Goal: Information Seeking & Learning: Check status

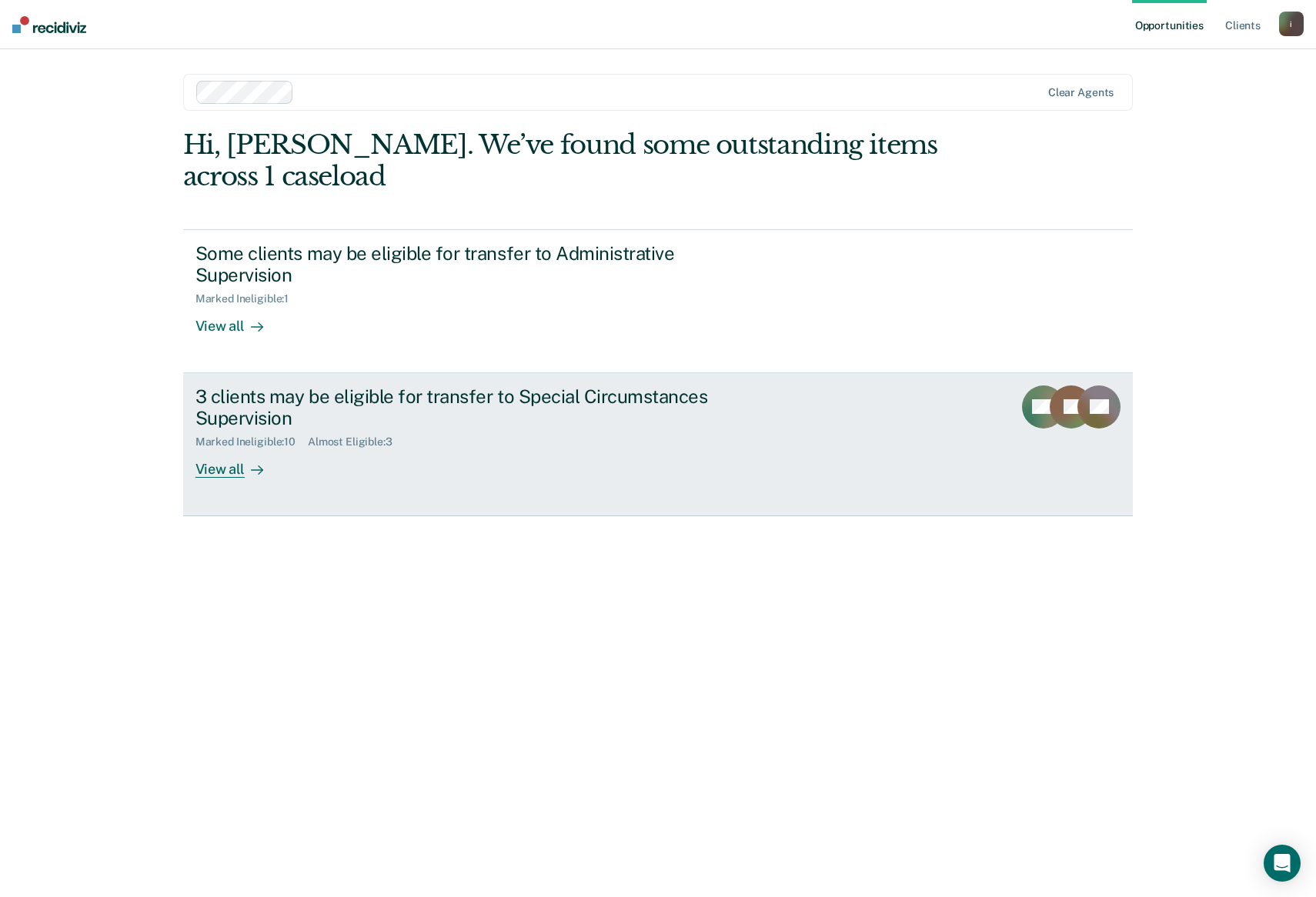
click at [537, 459] on div "3 clients may be eligible for transfer to Special Circumstances Supervision Mar…" at bounding box center [483, 432] width 577 height 93
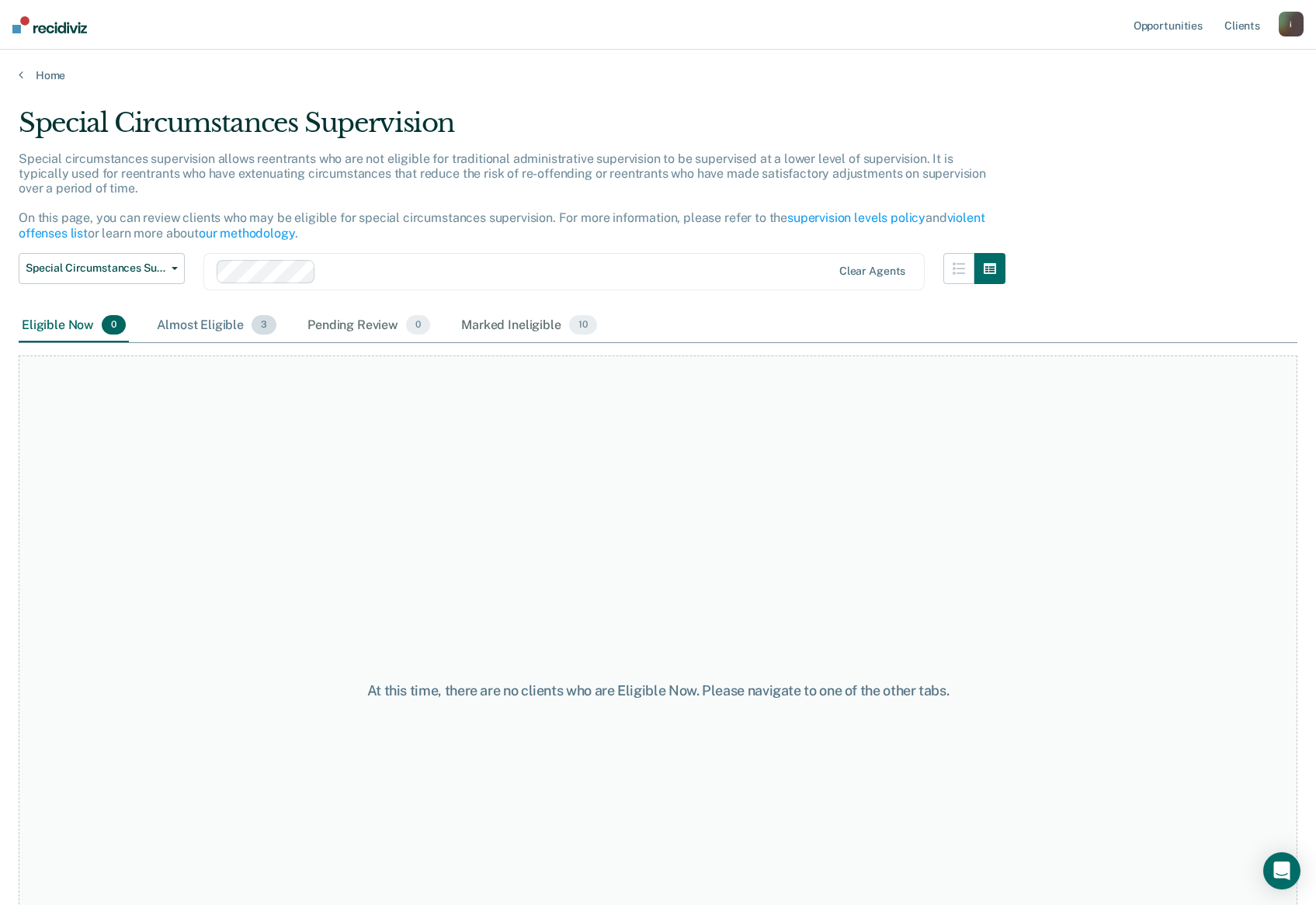
click at [214, 332] on div "Almost Eligible 3" at bounding box center [217, 325] width 126 height 34
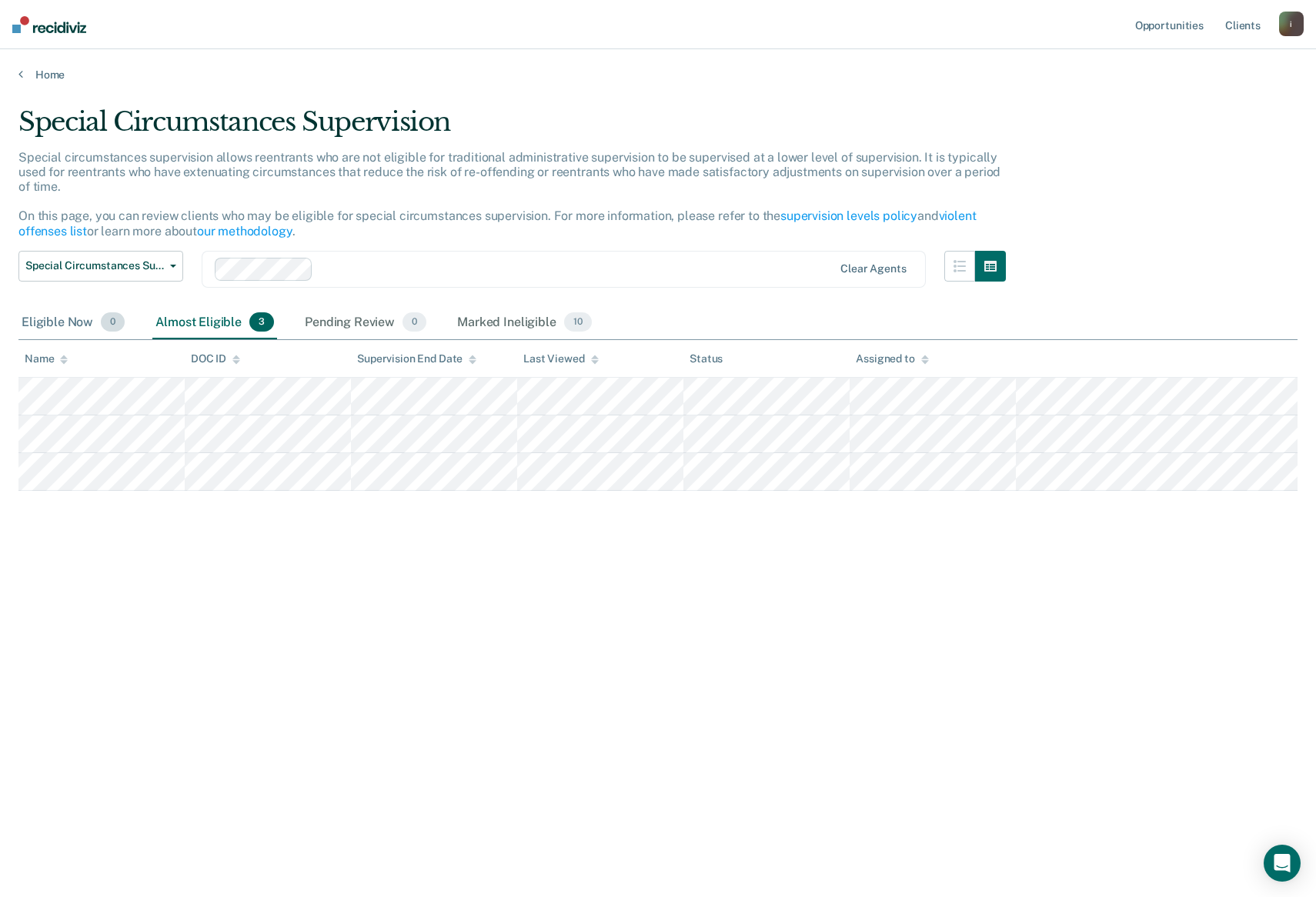
click at [77, 328] on div "Eligible Now 0" at bounding box center [73, 322] width 109 height 34
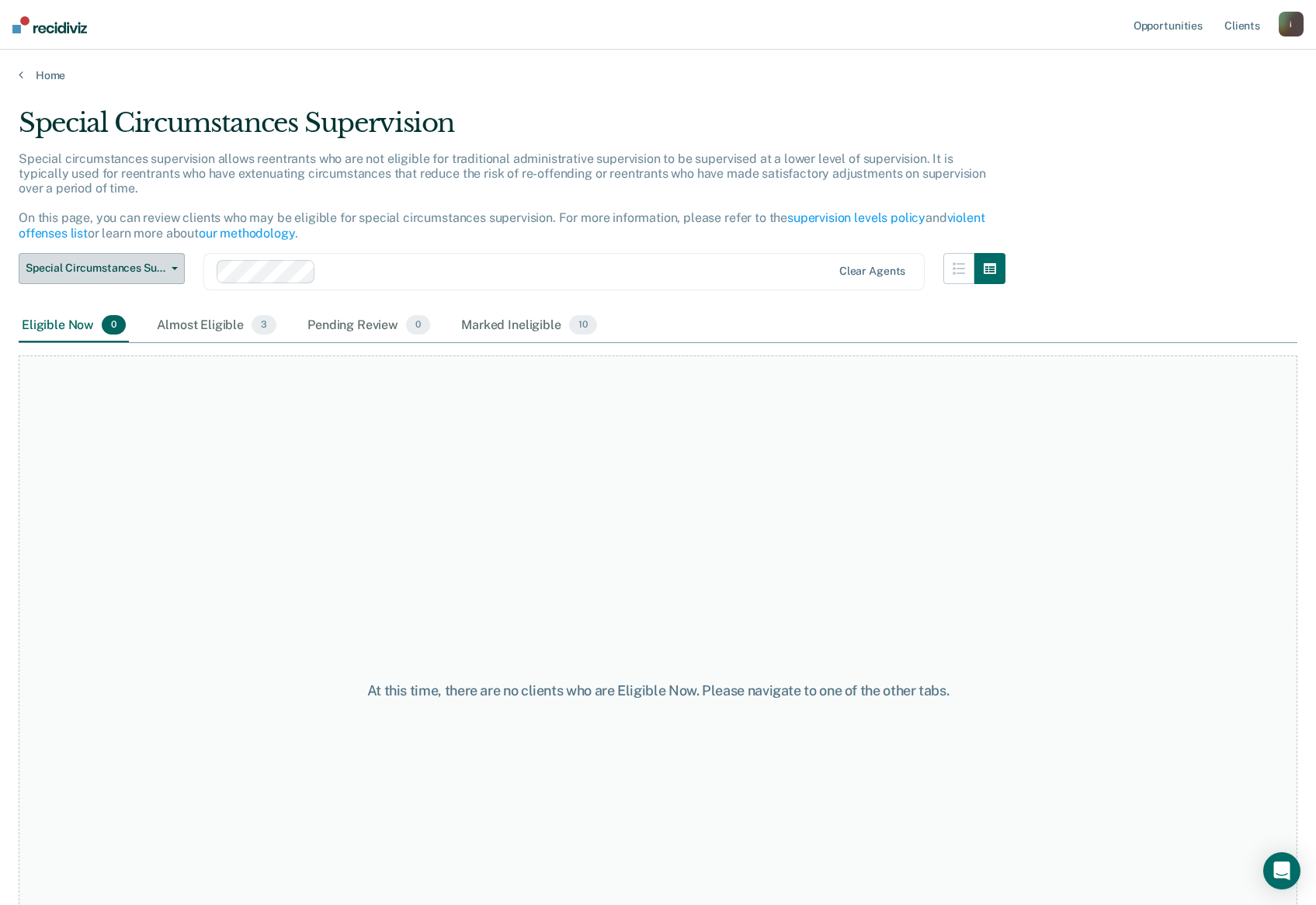
click at [144, 267] on span "Special Circumstances Supervision" at bounding box center [95, 268] width 139 height 13
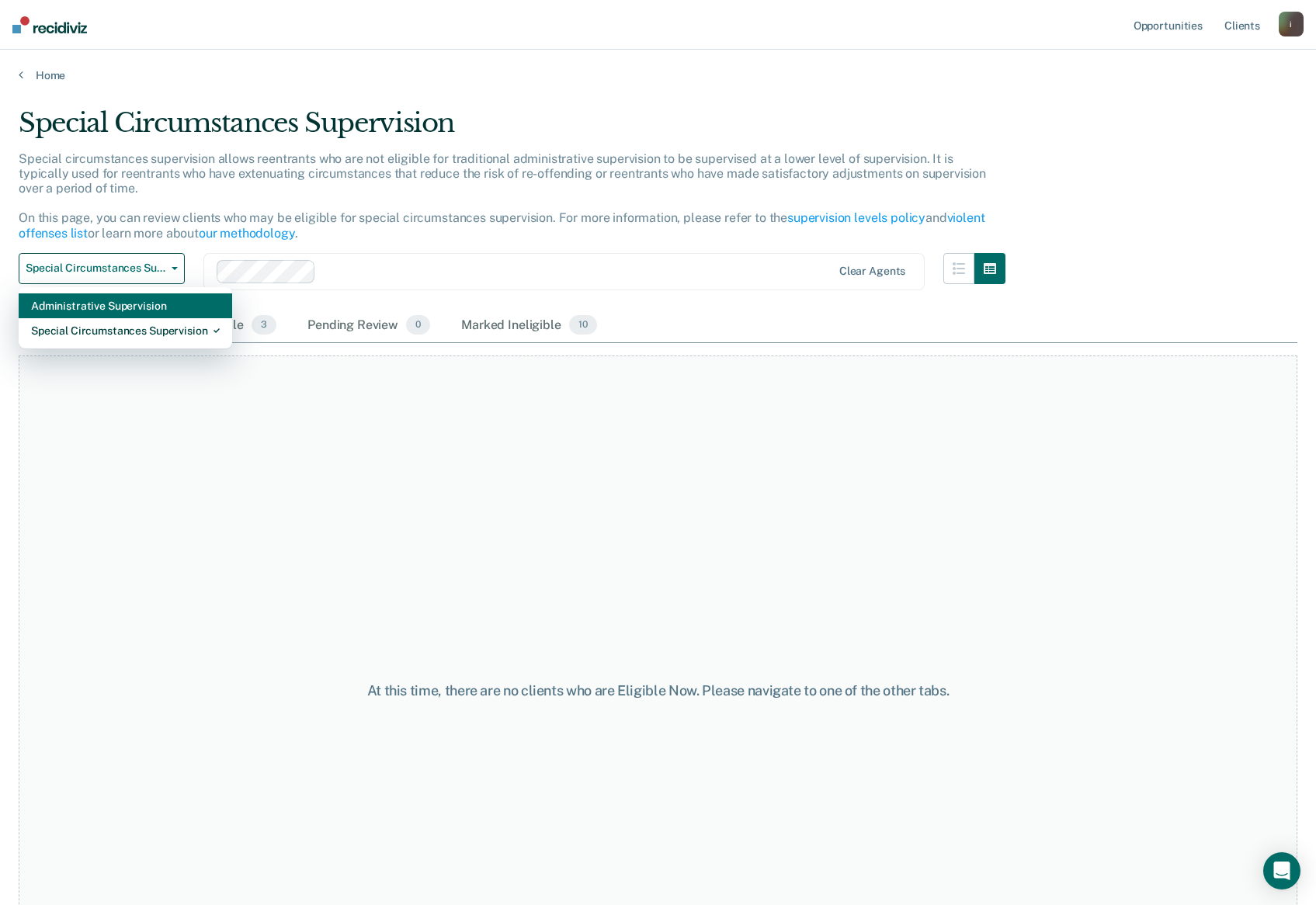
click at [119, 307] on div "Administrative Supervision" at bounding box center [125, 306] width 189 height 25
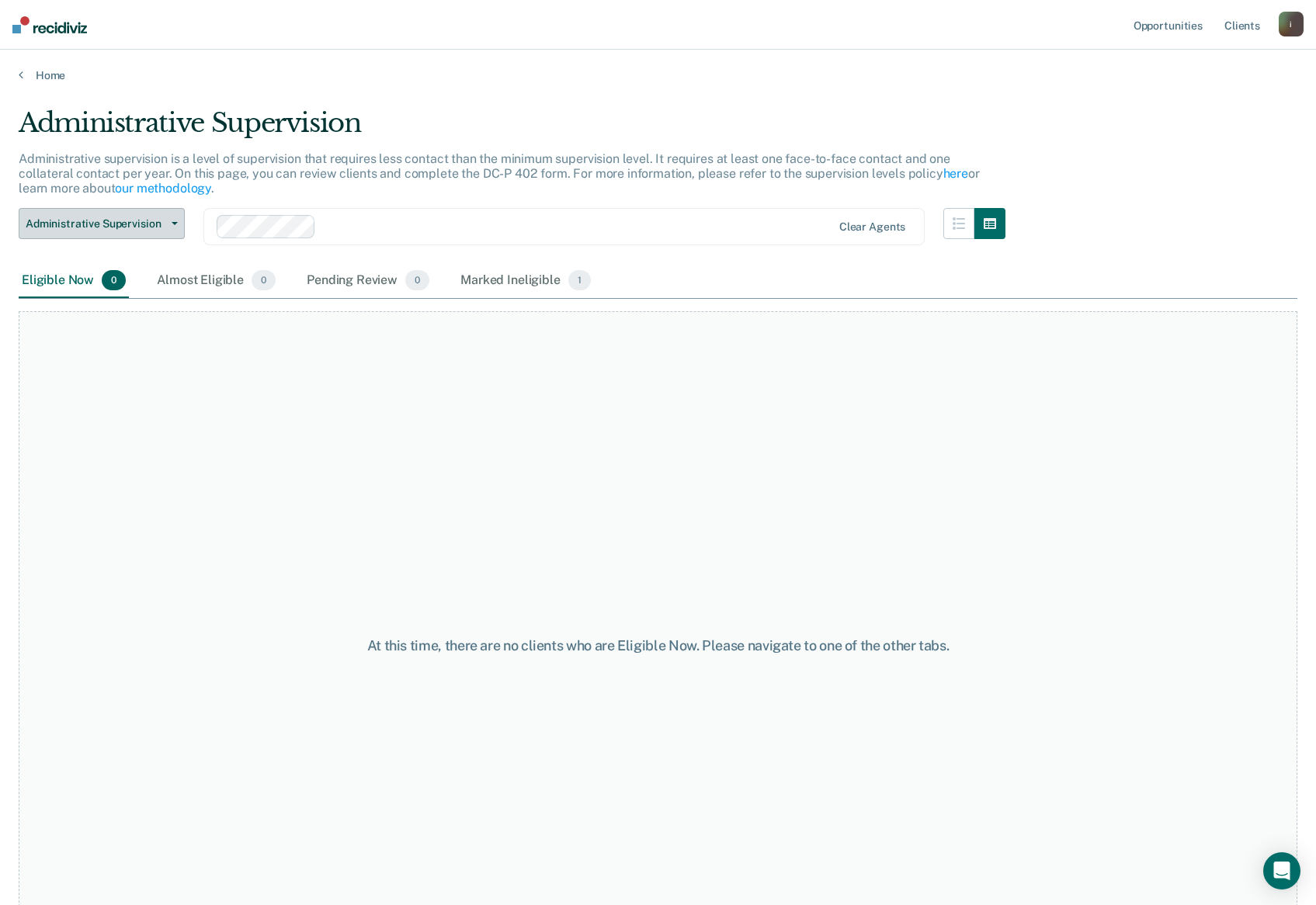
click at [126, 227] on span "Administrative Supervision" at bounding box center [95, 224] width 139 height 13
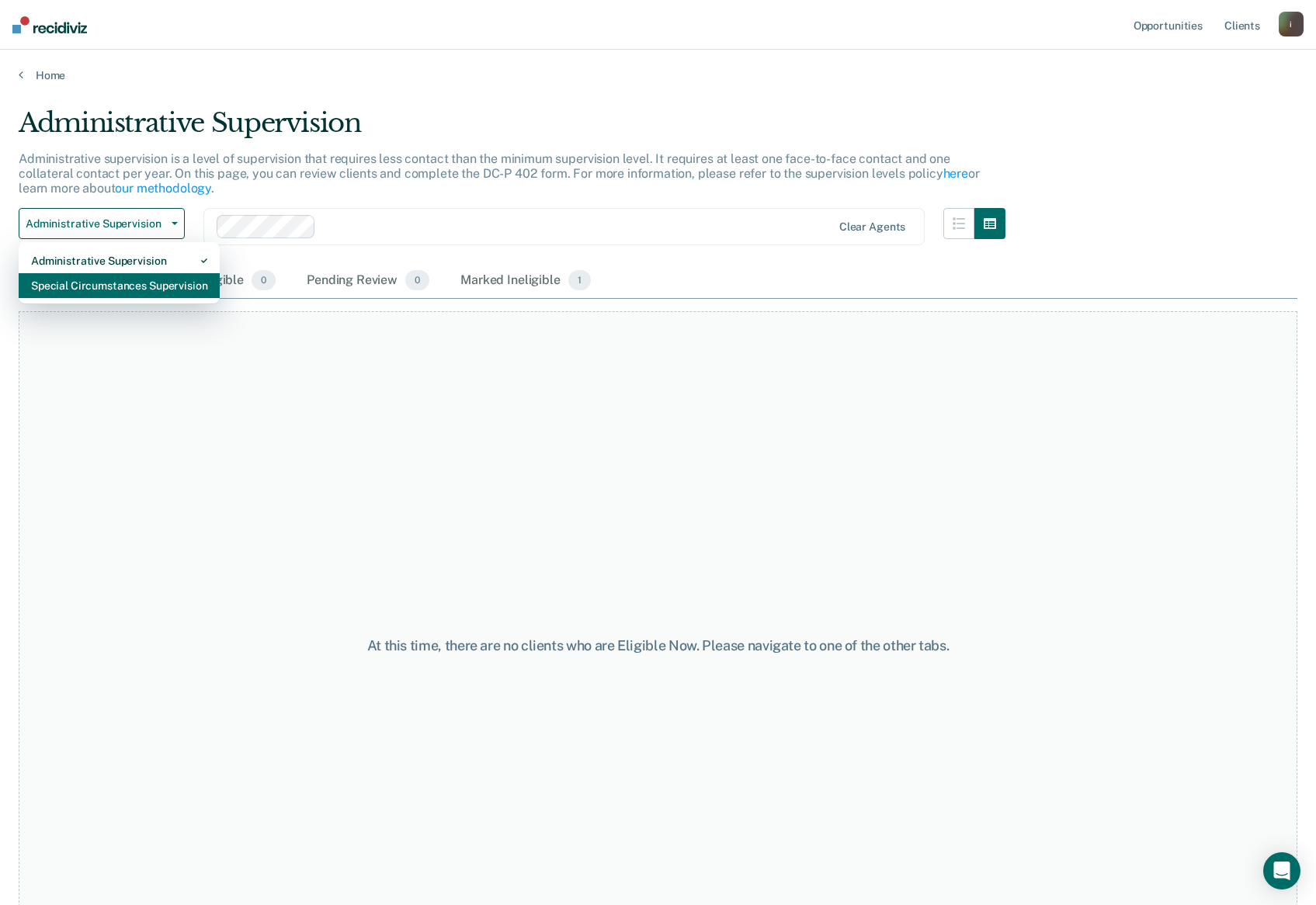
click at [143, 283] on div "Special Circumstances Supervision" at bounding box center [119, 286] width 176 height 25
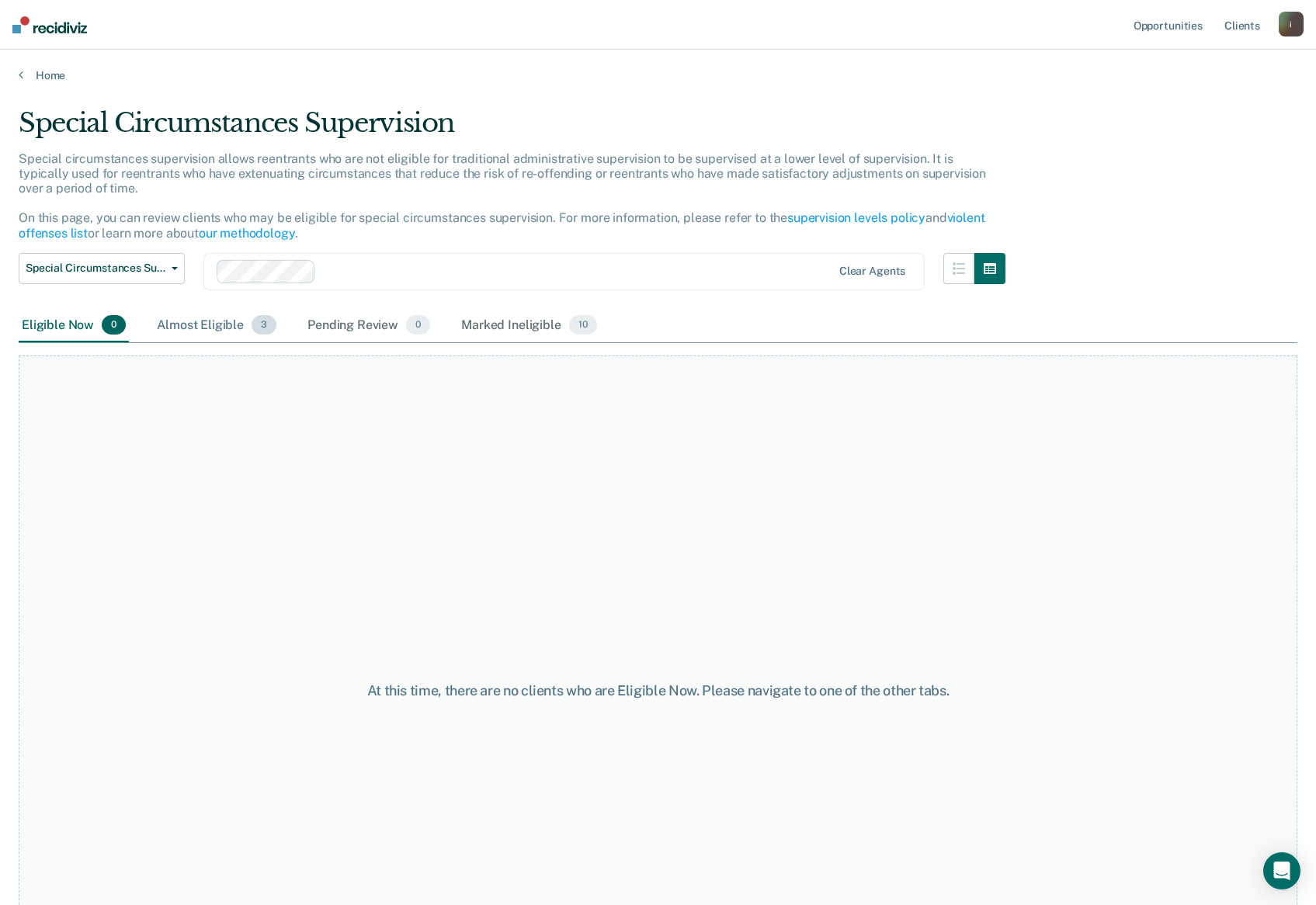
click at [209, 326] on div "Almost Eligible 3" at bounding box center [217, 325] width 126 height 34
